Goal: Task Accomplishment & Management: Use online tool/utility

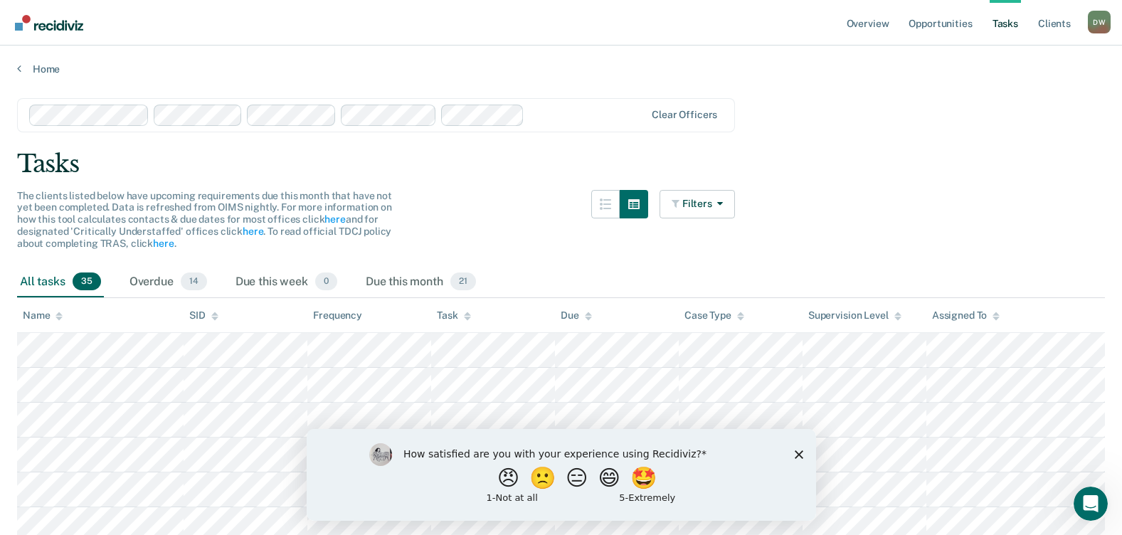
click at [807, 452] on div "How satisfied are you with your experience using Recidiviz? 😠 🙁 😑 😄 🤩 1 - Not a…" at bounding box center [560, 474] width 509 height 92
click at [792, 450] on div "How satisfied are you with your experience using Recidiviz? 😠 🙁 😑 😄 🤩 1 - Not a…" at bounding box center [560, 474] width 509 height 92
click at [802, 458] on div "How satisfied are you with your experience using Recidiviz? 😠 🙁 😑 😄 🤩 1 - Not a…" at bounding box center [560, 474] width 509 height 92
click at [794, 452] on icon "Close survey" at bounding box center [798, 454] width 9 height 9
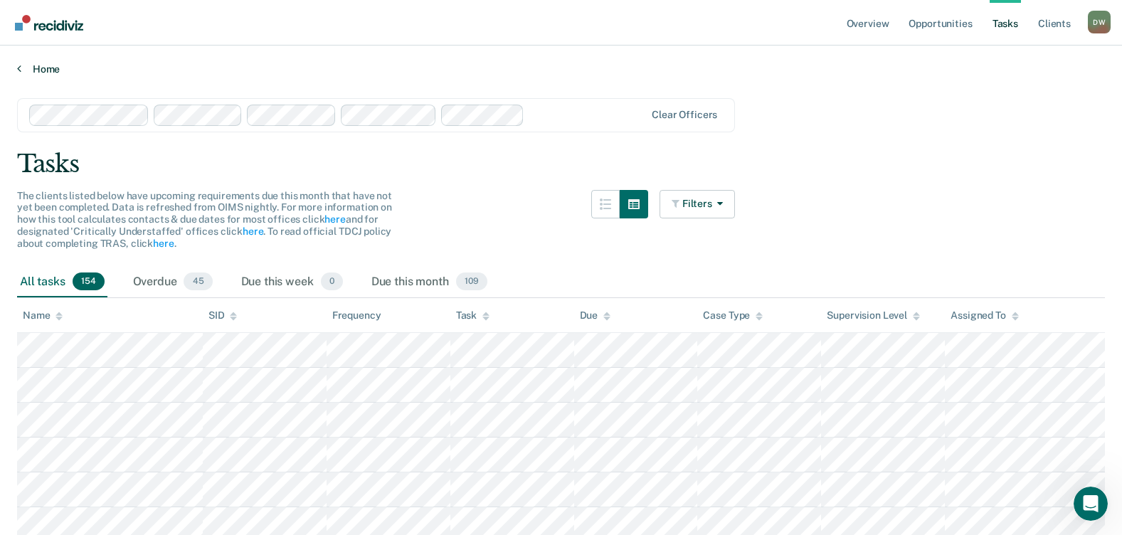
click at [43, 75] on link "Home" at bounding box center [561, 69] width 1088 height 13
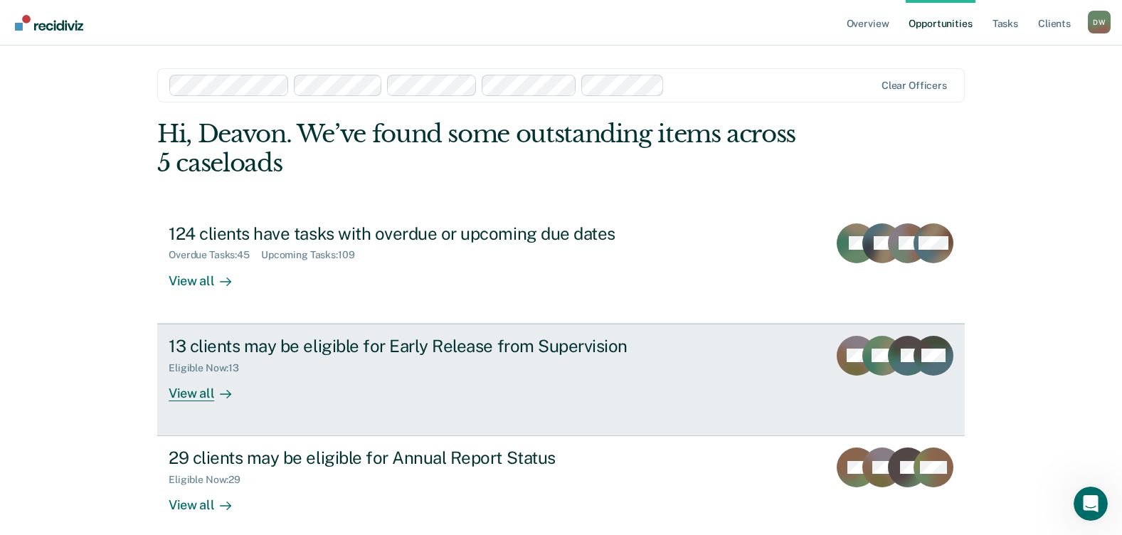
click at [189, 403] on link "13 clients may be eligible for Early Release from Supervision Eligible Now : 13…" at bounding box center [560, 380] width 807 height 112
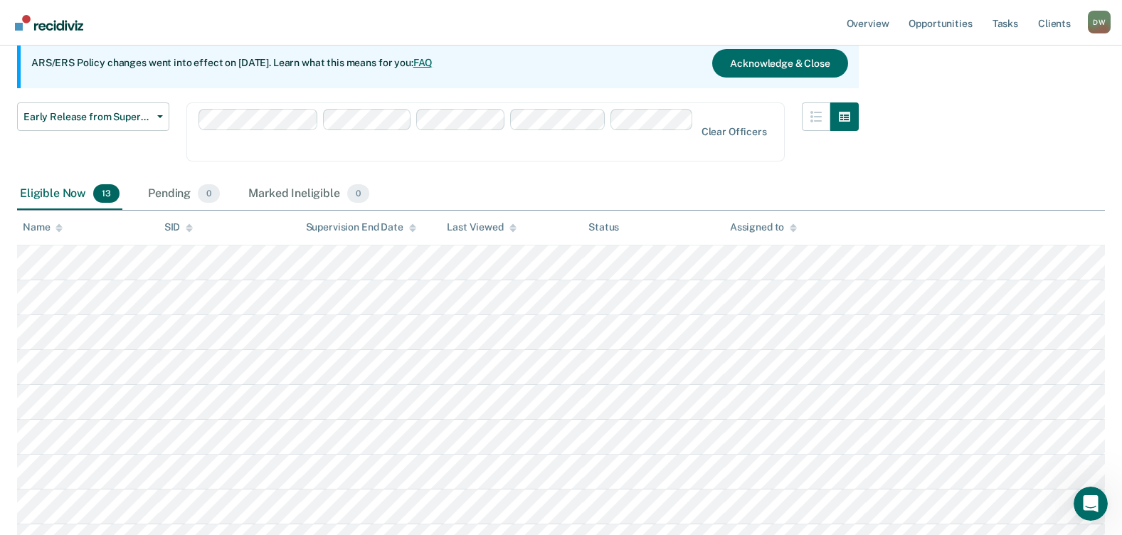
scroll to position [135, 0]
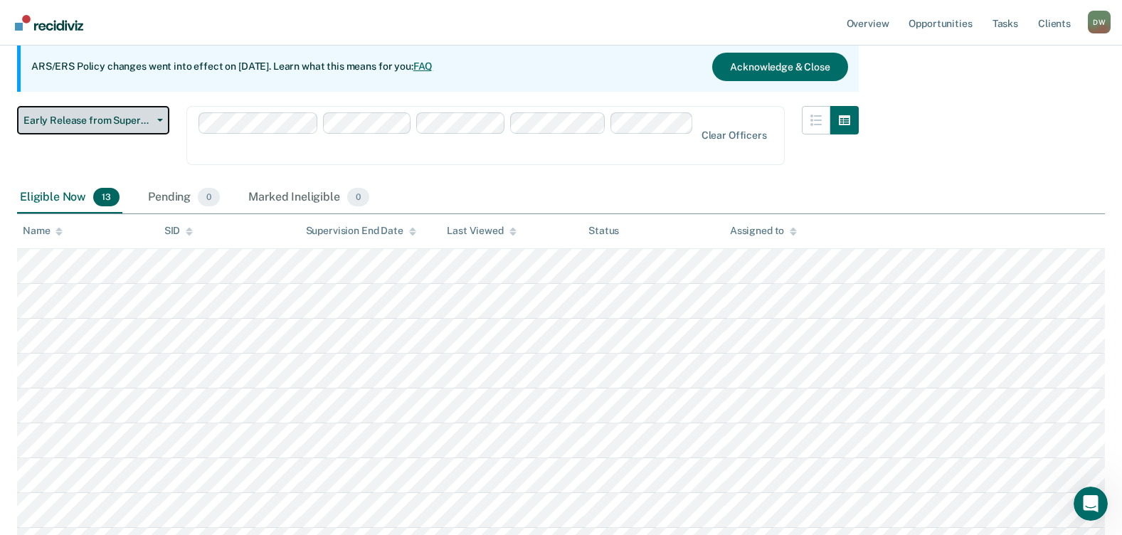
click at [70, 117] on span "Early Release from Supervision" at bounding box center [87, 121] width 128 height 12
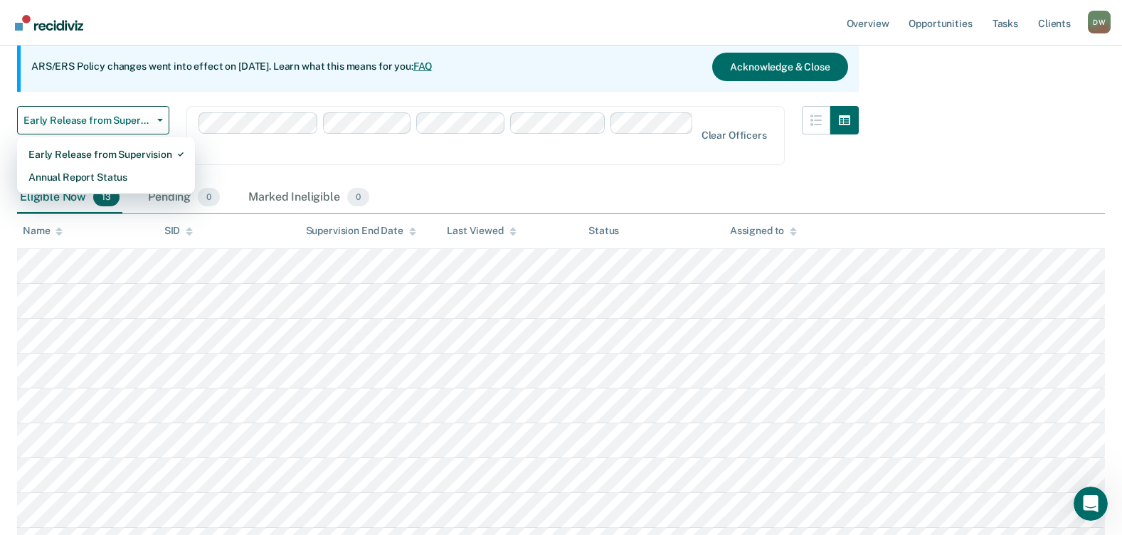
click at [536, 182] on div "Eligible Now 13 Pending 0 Marked Ineligible 0" at bounding box center [561, 198] width 1088 height 32
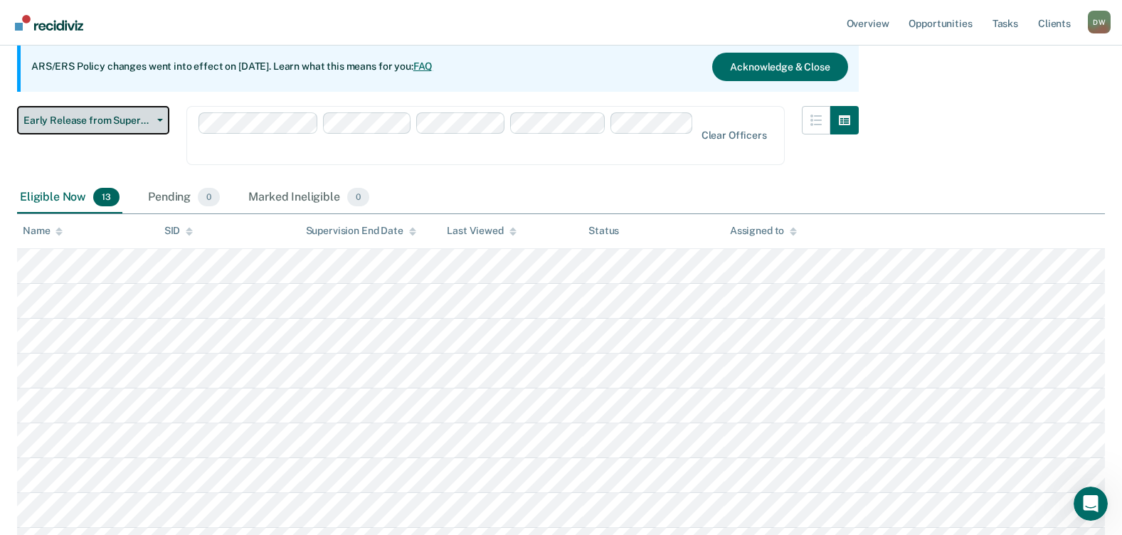
click at [132, 115] on span "Early Release from Supervision" at bounding box center [87, 121] width 128 height 12
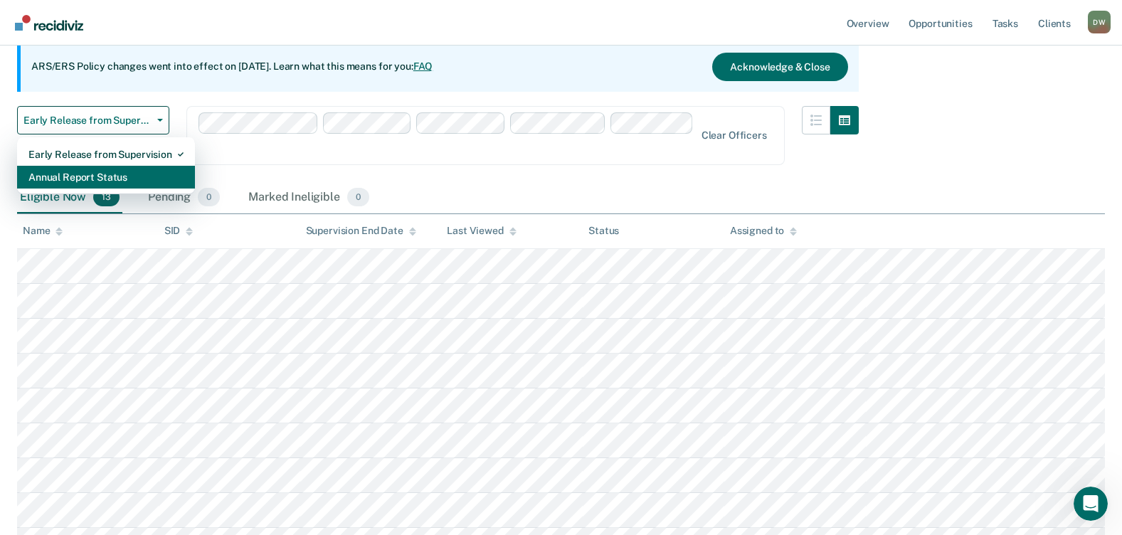
click at [90, 172] on div "Annual Report Status" at bounding box center [105, 177] width 155 height 23
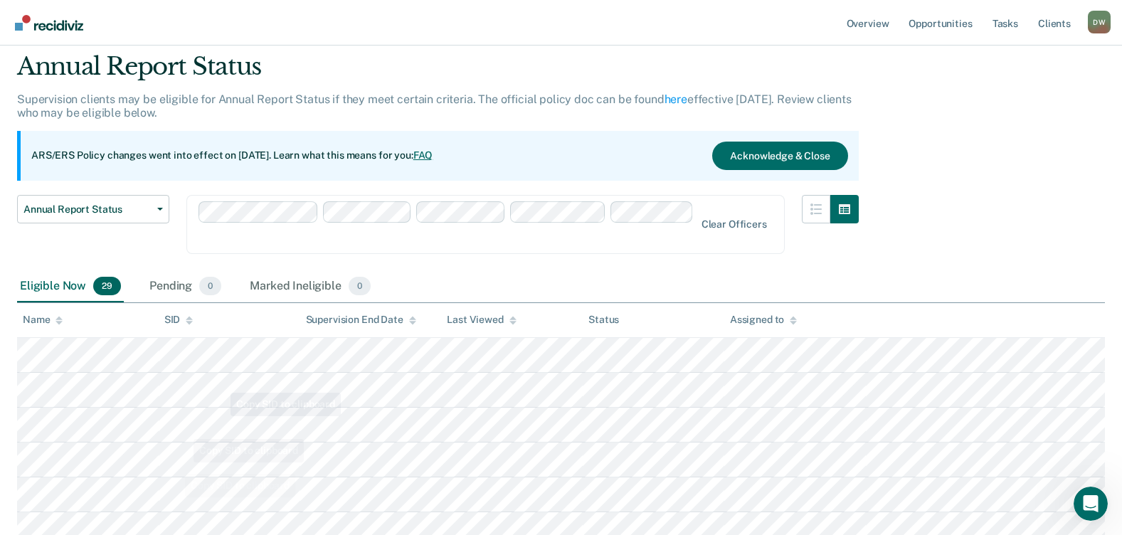
scroll to position [71, 0]
